Goal: Download file/media

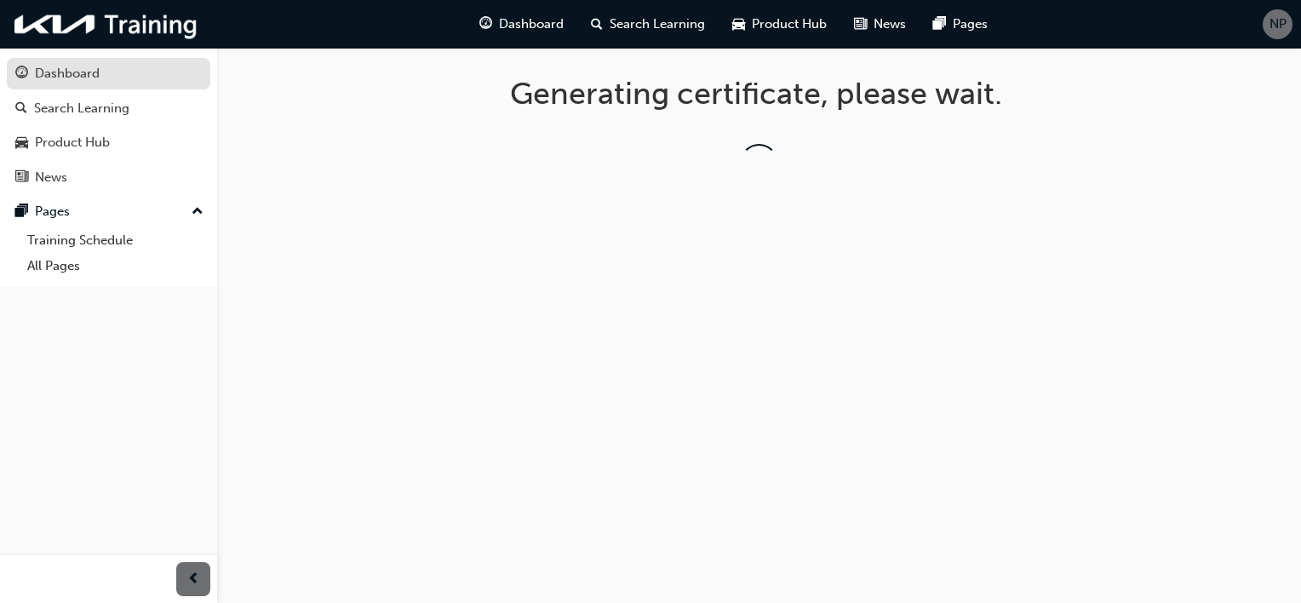
click at [119, 64] on div "Dashboard" at bounding box center [108, 73] width 186 height 21
